Goal: Transaction & Acquisition: Purchase product/service

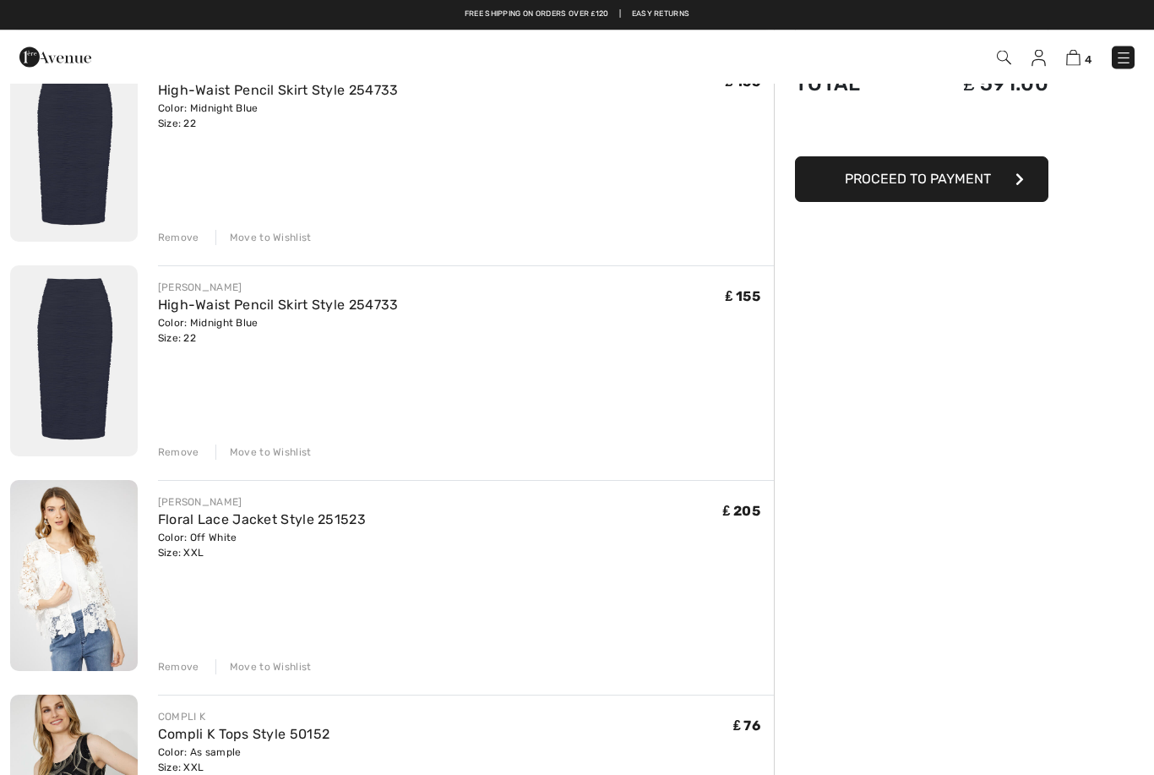
scroll to position [152, 0]
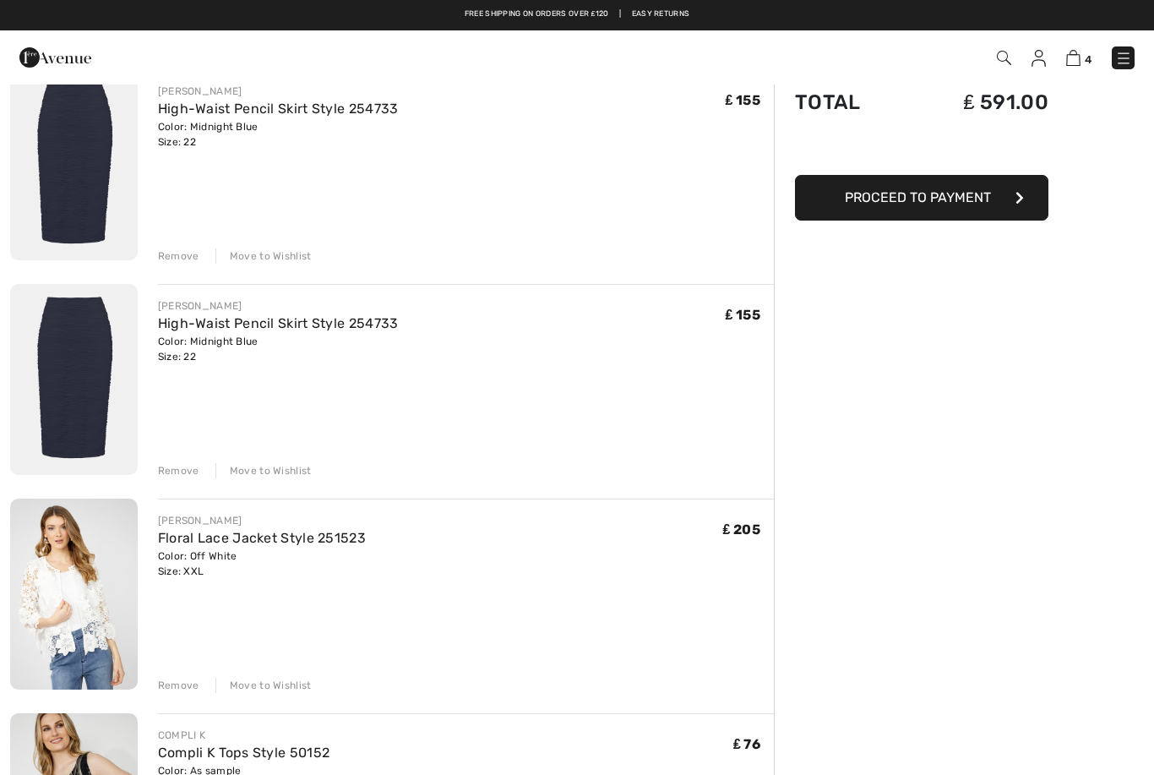
click at [185, 467] on div "Remove" at bounding box center [178, 470] width 41 height 15
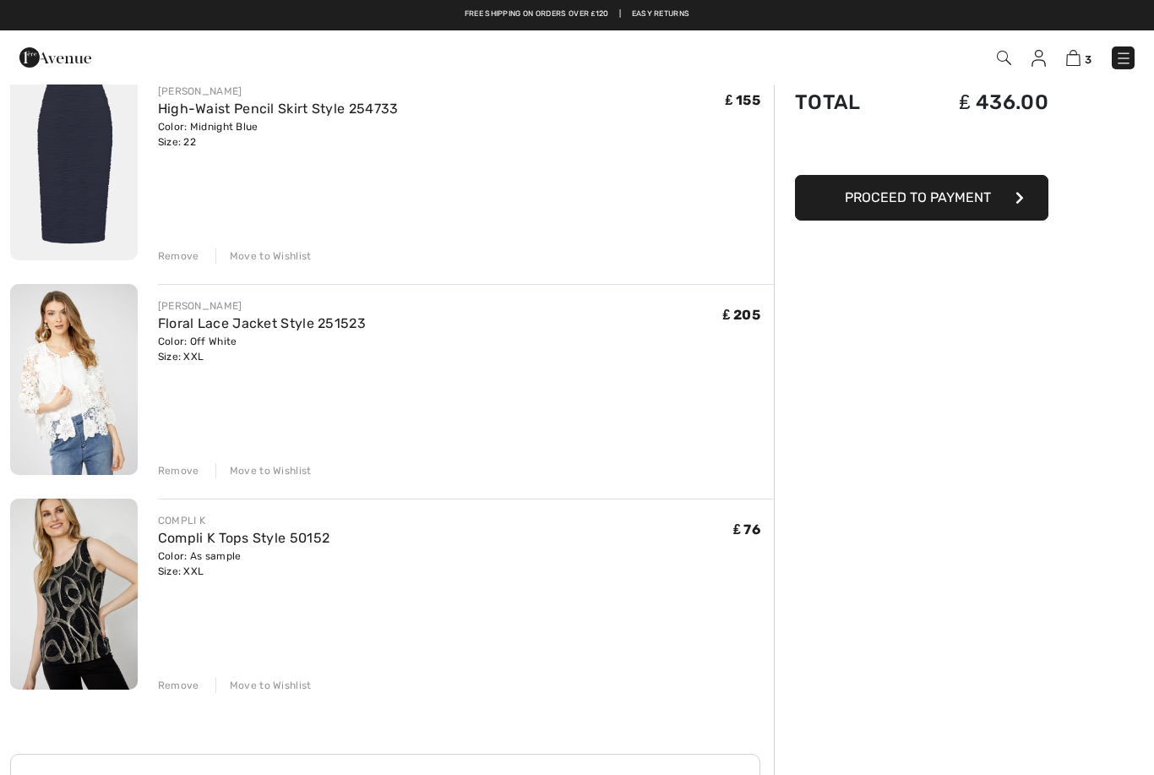
click at [89, 375] on img at bounding box center [74, 379] width 128 height 191
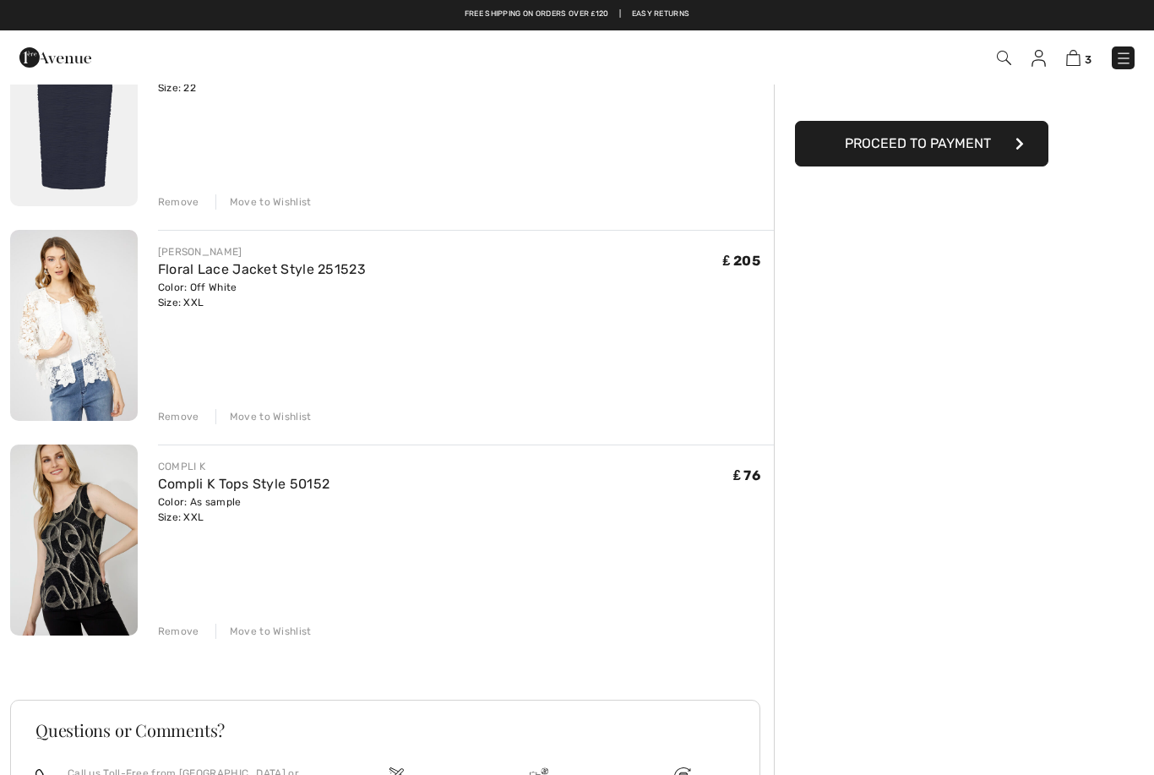
click at [80, 546] on img at bounding box center [74, 539] width 128 height 191
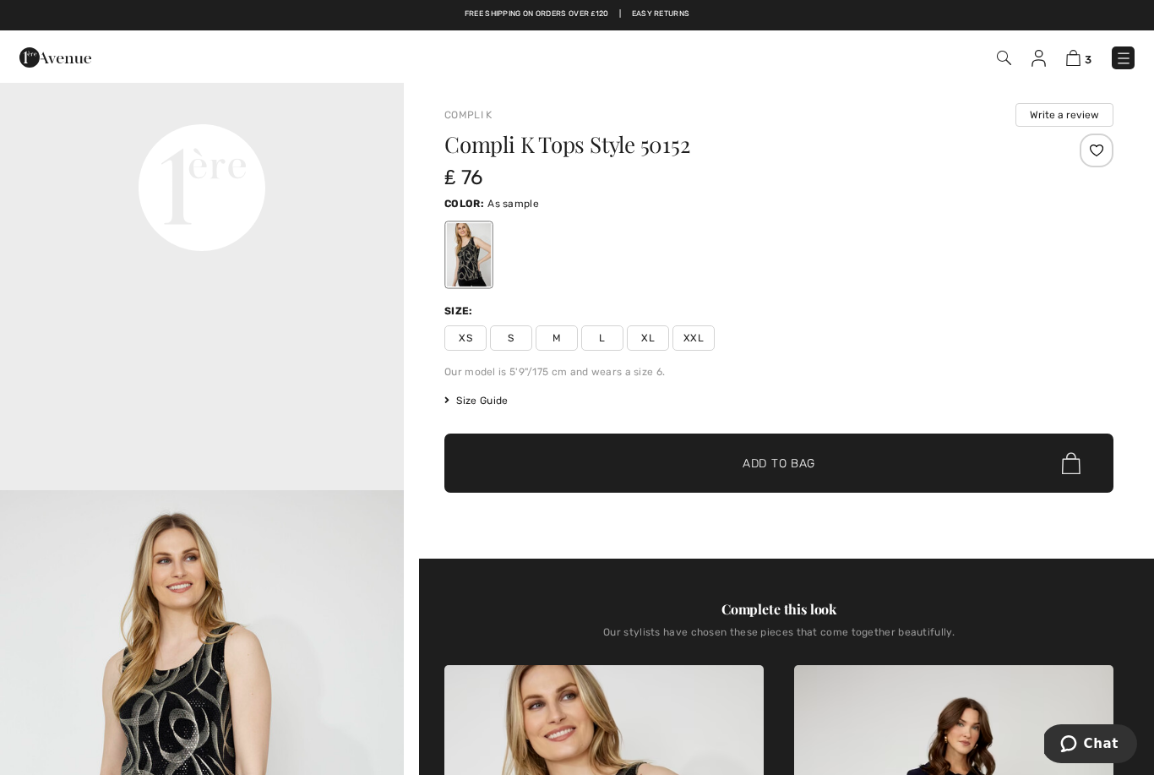
scroll to position [1591, 0]
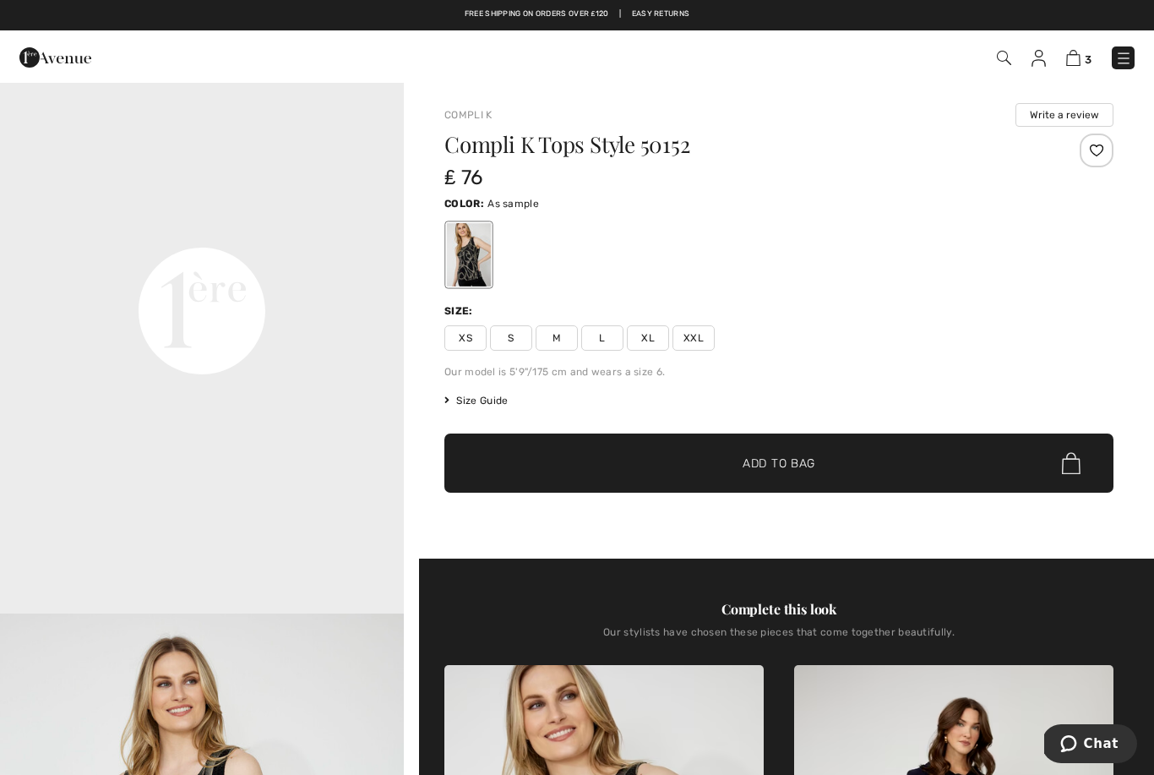
scroll to position [1283, 0]
click at [1081, 56] on img at bounding box center [1073, 58] width 14 height 16
click at [1087, 53] on span "3" at bounding box center [1088, 59] width 7 height 13
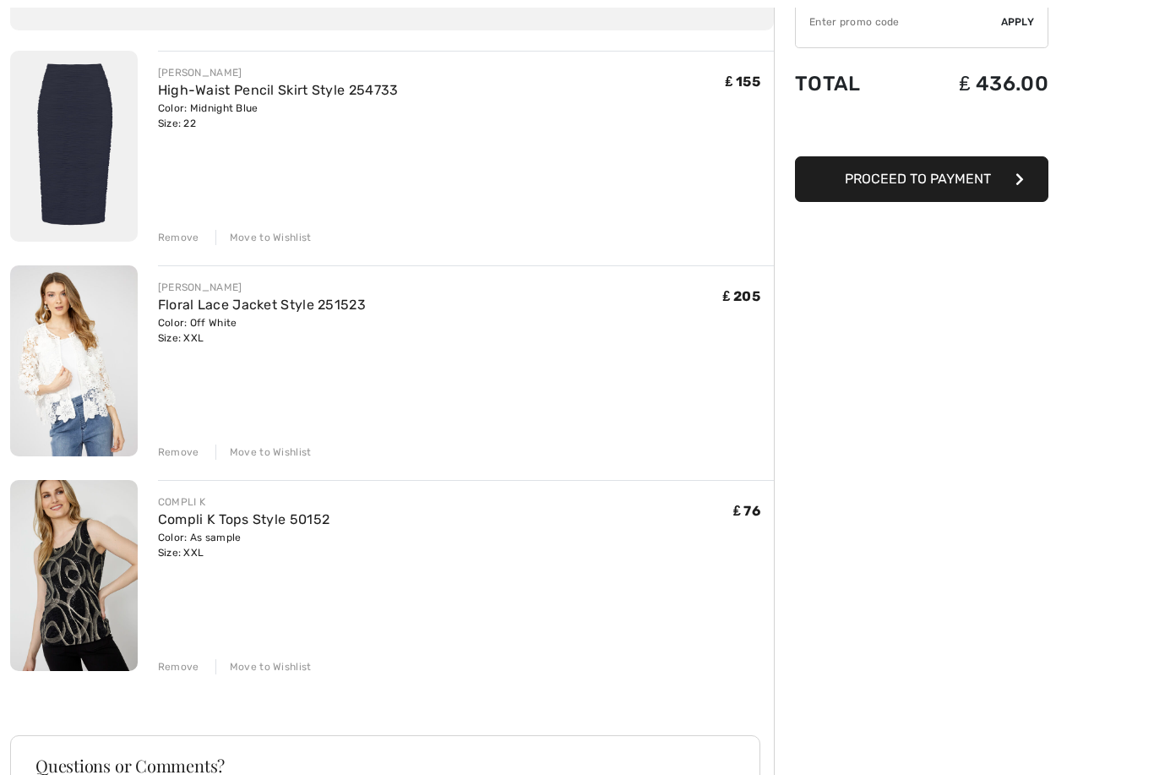
scroll to position [171, 0]
click at [188, 668] on div "Remove" at bounding box center [178, 666] width 41 height 15
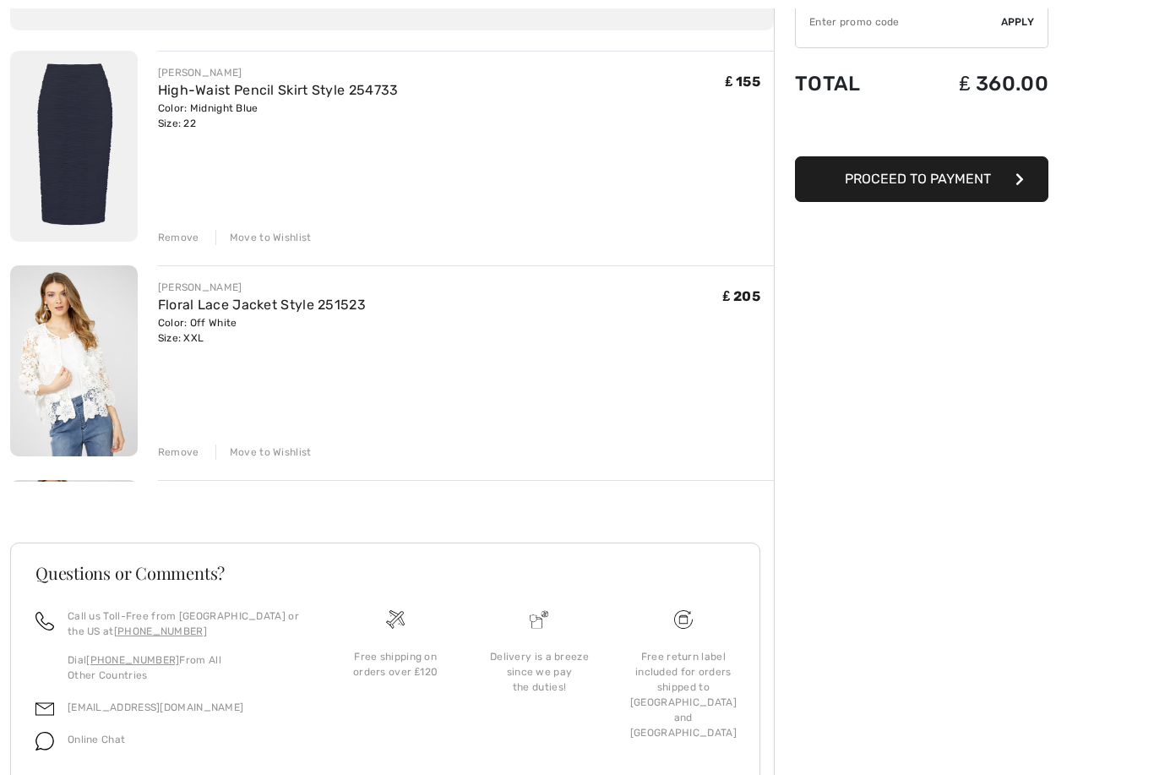
scroll to position [158, 0]
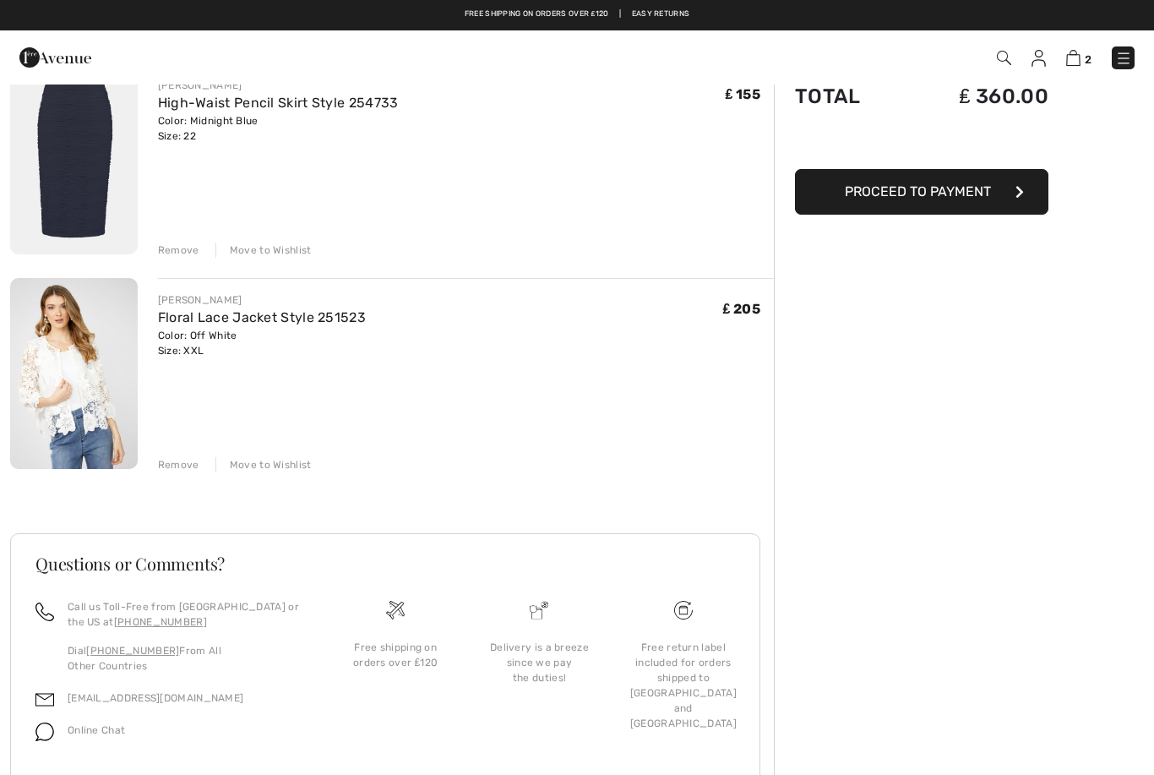
click at [951, 422] on div "Order Summary Details Items ( 2 ) ₤ 360.00 Promo code ₤ 0.00 Shipping Free Tax1…" at bounding box center [964, 377] width 380 height 904
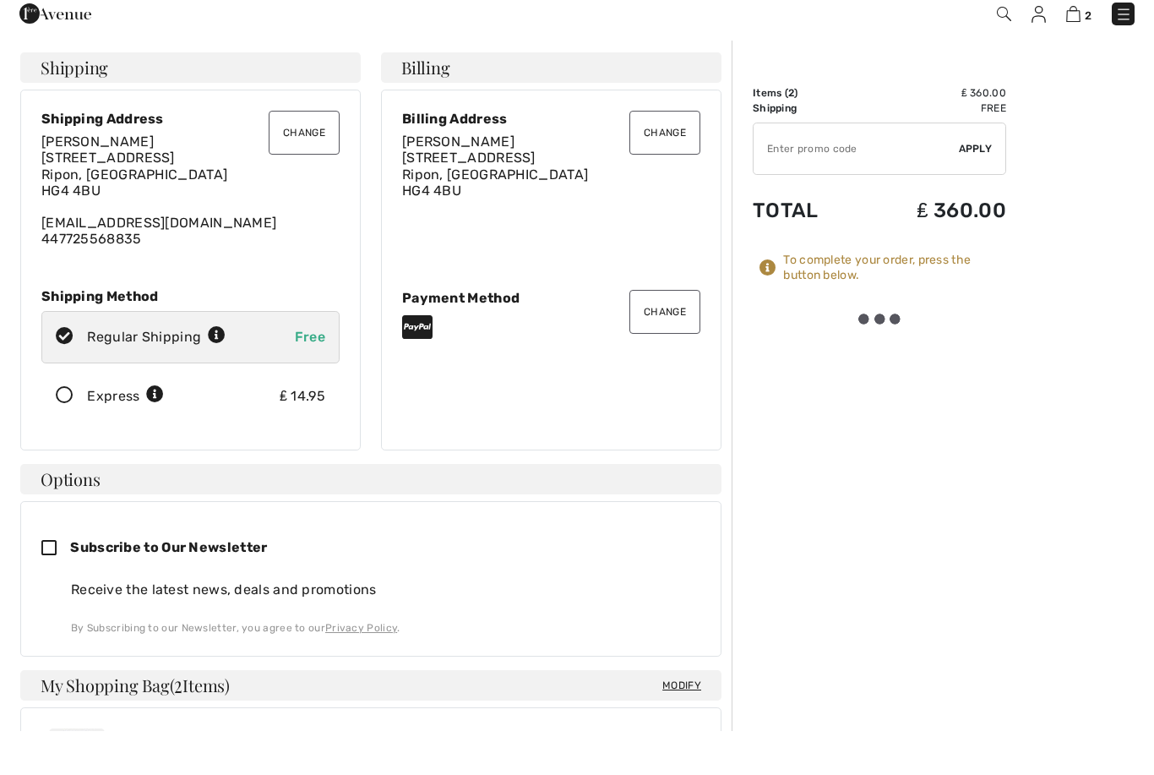
scroll to position [46, 0]
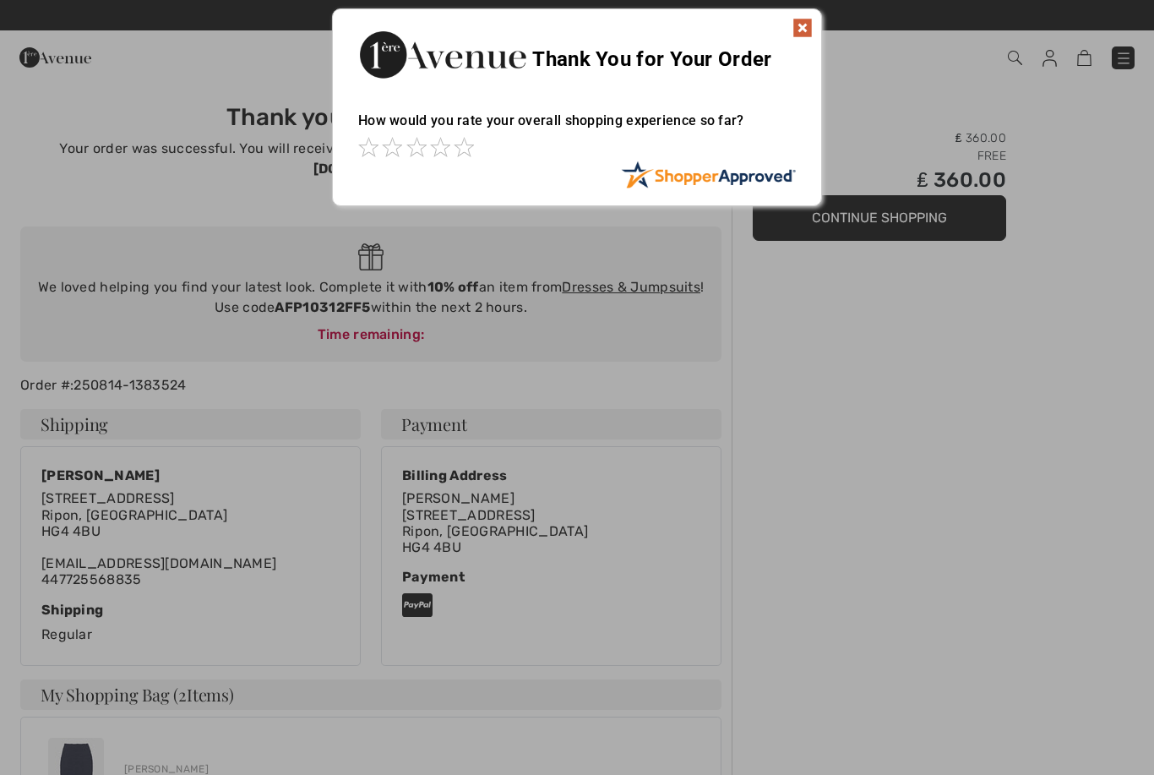
click at [797, 28] on img at bounding box center [803, 28] width 20 height 20
